Goal: Task Accomplishment & Management: Use online tool/utility

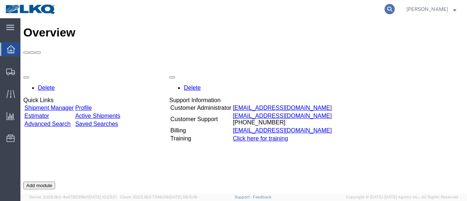
click at [395, 8] on icon at bounding box center [390, 9] width 10 height 10
paste input "56675516"
type input "56675516"
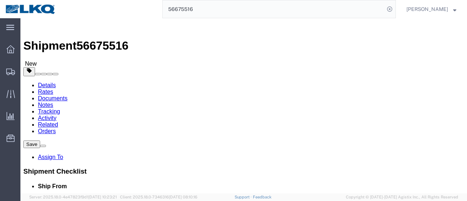
select select "27684"
select select "28716"
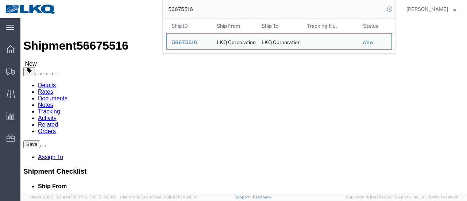
click at [138, 5] on div "56675516 Ship ID Ship From Ship To Tracking Nu. Status Ship ID 56675516 Ship Fr…" at bounding box center [228, 9] width 335 height 18
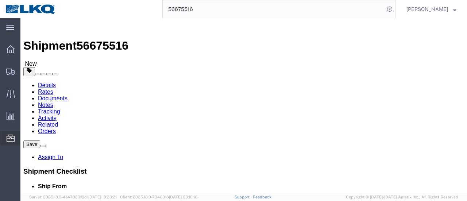
click at [0, 0] on span "Location Appointment" at bounding box center [0, 0] width 0 height 0
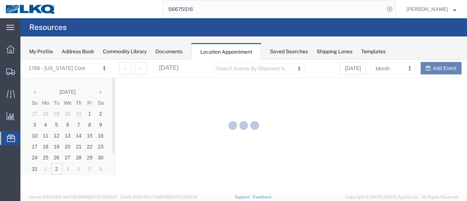
select select "28716"
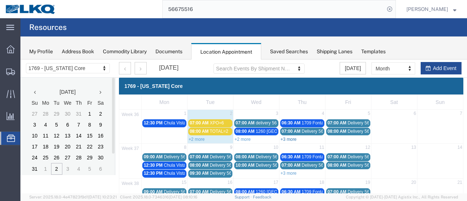
click at [291, 138] on link "+3 more" at bounding box center [289, 139] width 16 height 5
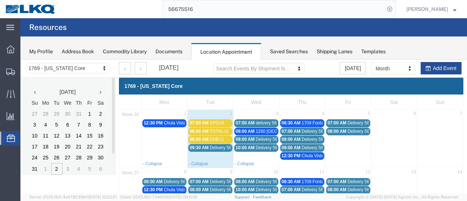
click at [161, 124] on span "12:30 PM" at bounding box center [153, 123] width 19 height 5
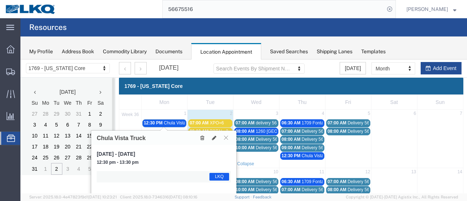
click at [202, 137] on icon at bounding box center [202, 137] width 4 height 5
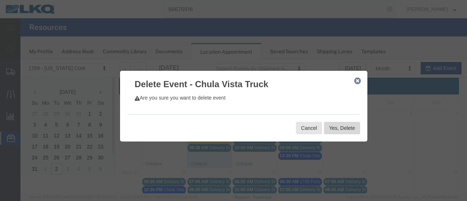
click at [338, 133] on button "Yes, Delete" at bounding box center [342, 128] width 36 height 12
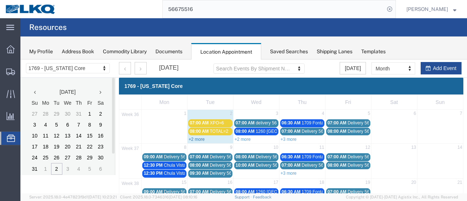
click at [193, 138] on link "+2 more" at bounding box center [197, 139] width 16 height 5
